Goal: Task Accomplishment & Management: Manage account settings

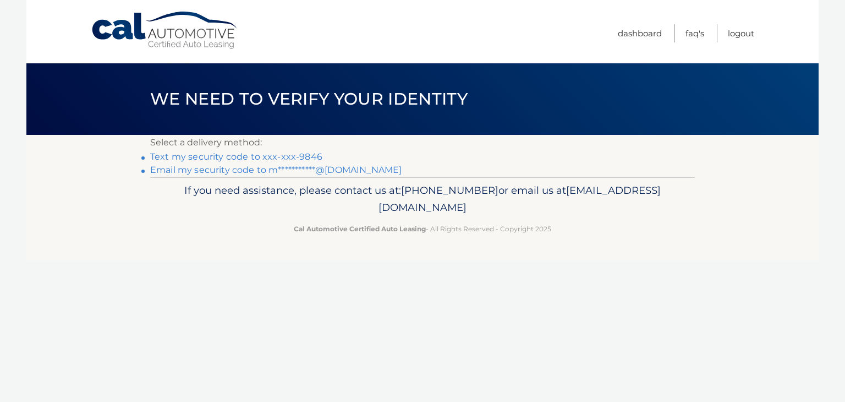
click at [182, 173] on link "**********" at bounding box center [275, 169] width 251 height 10
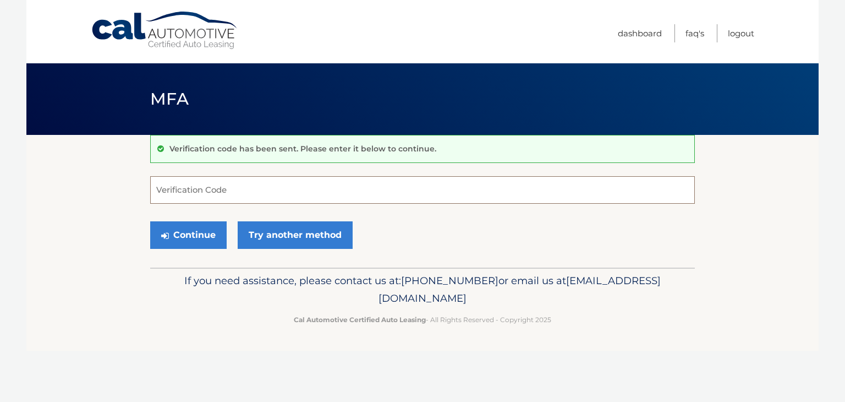
click at [224, 193] on input "Verification Code" at bounding box center [422, 190] width 545 height 28
paste input "528749"
type input "528749"
click at [200, 229] on button "Continue" at bounding box center [188, 235] width 76 height 28
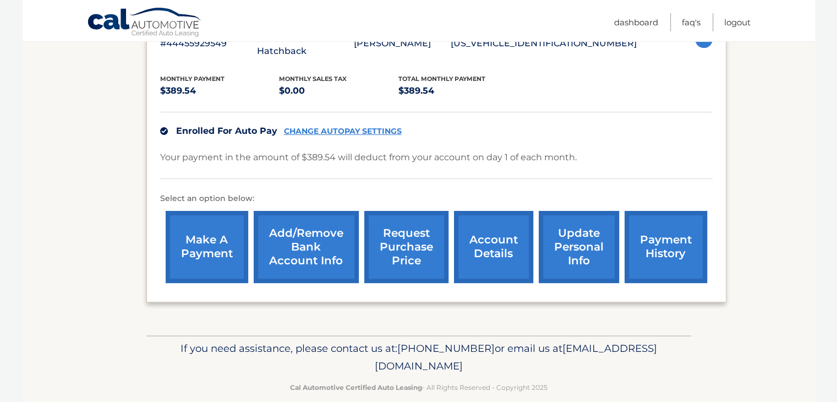
scroll to position [238, 0]
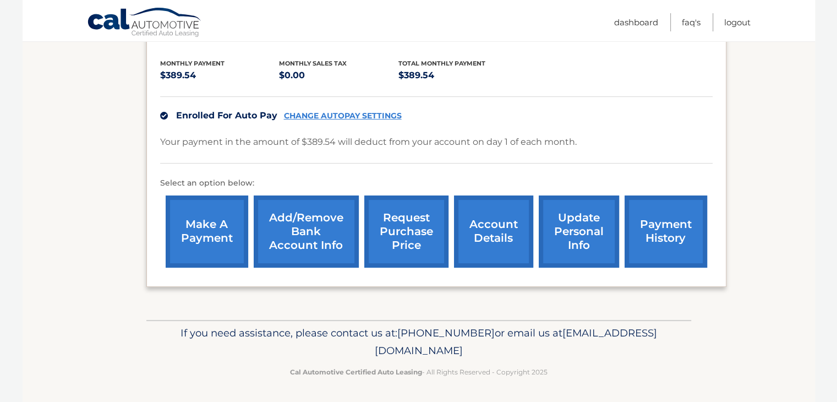
click at [672, 213] on link "payment history" at bounding box center [665, 231] width 83 height 72
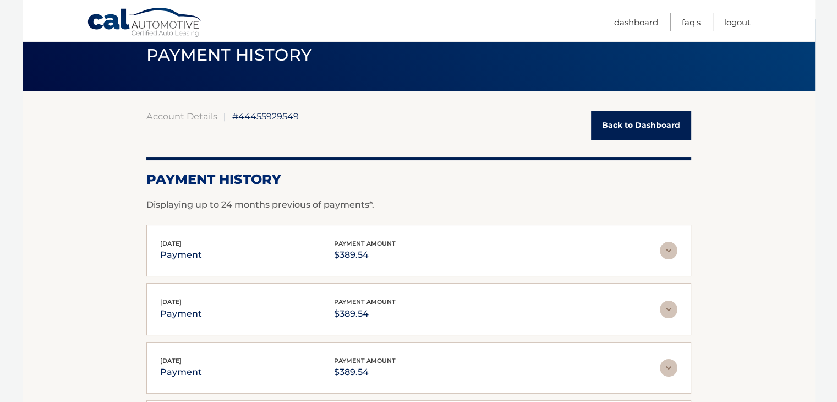
scroll to position [110, 0]
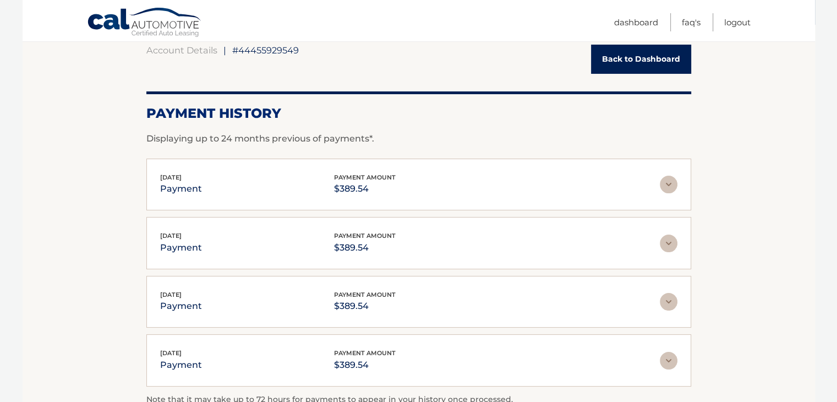
click at [662, 179] on img at bounding box center [669, 184] width 18 height 18
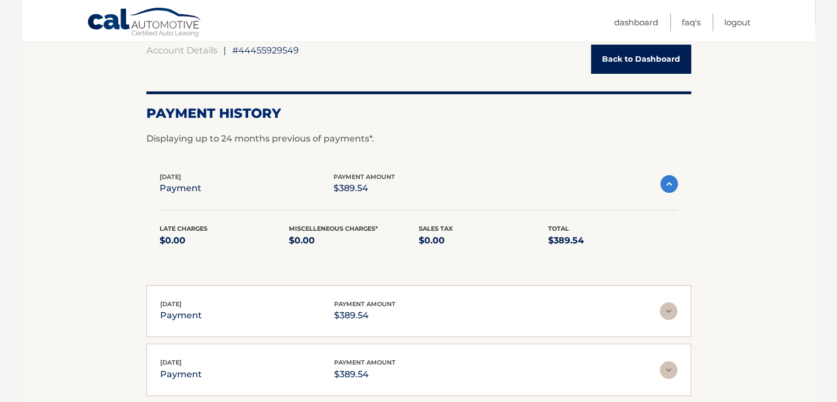
click at [662, 179] on img at bounding box center [669, 184] width 18 height 18
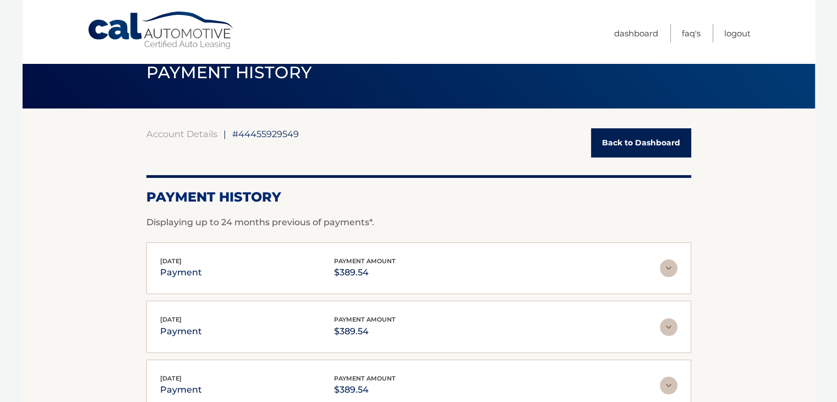
scroll to position [0, 0]
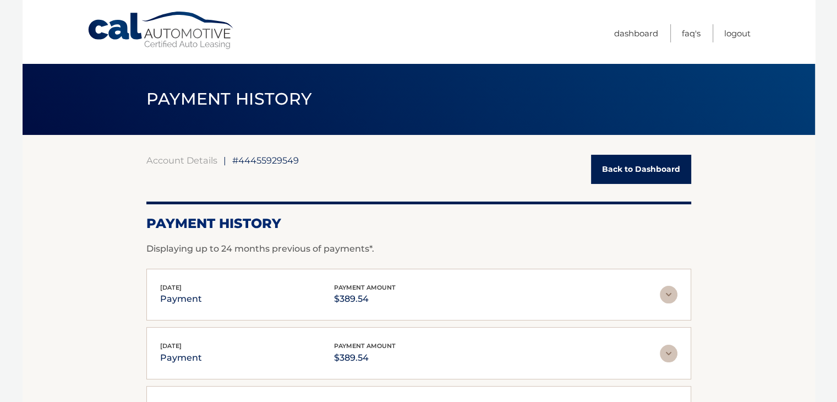
click at [656, 160] on link "Back to Dashboard" at bounding box center [641, 169] width 100 height 29
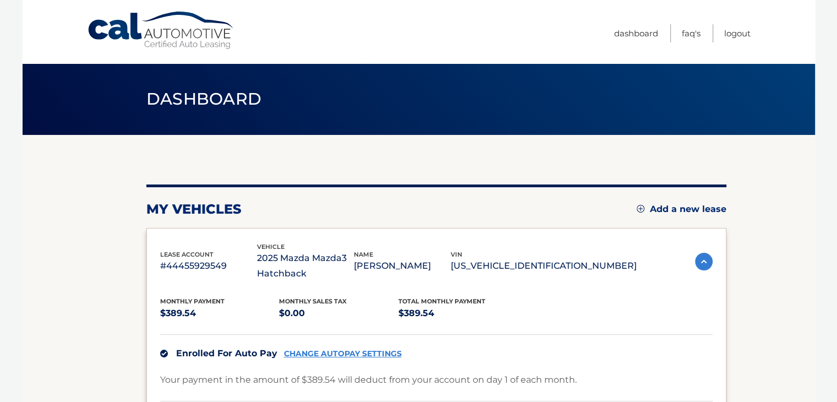
click at [354, 349] on link "CHANGE AUTOPAY SETTINGS" at bounding box center [343, 353] width 118 height 9
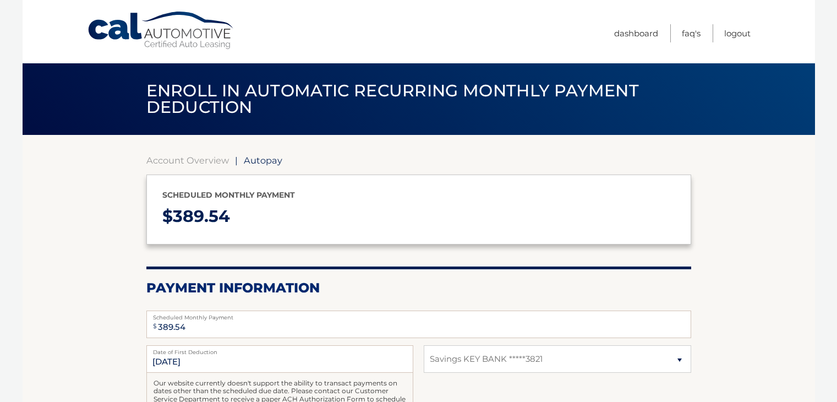
select select "NWIxOTE2MjYtM2QxZC00NmU1LTk0MzEtMzRiMzczYzkzMmE5"
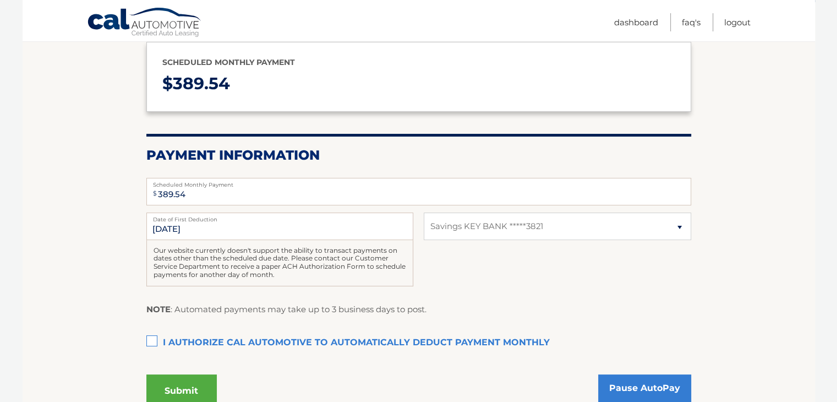
scroll to position [165, 0]
